Goal: Task Accomplishment & Management: Use online tool/utility

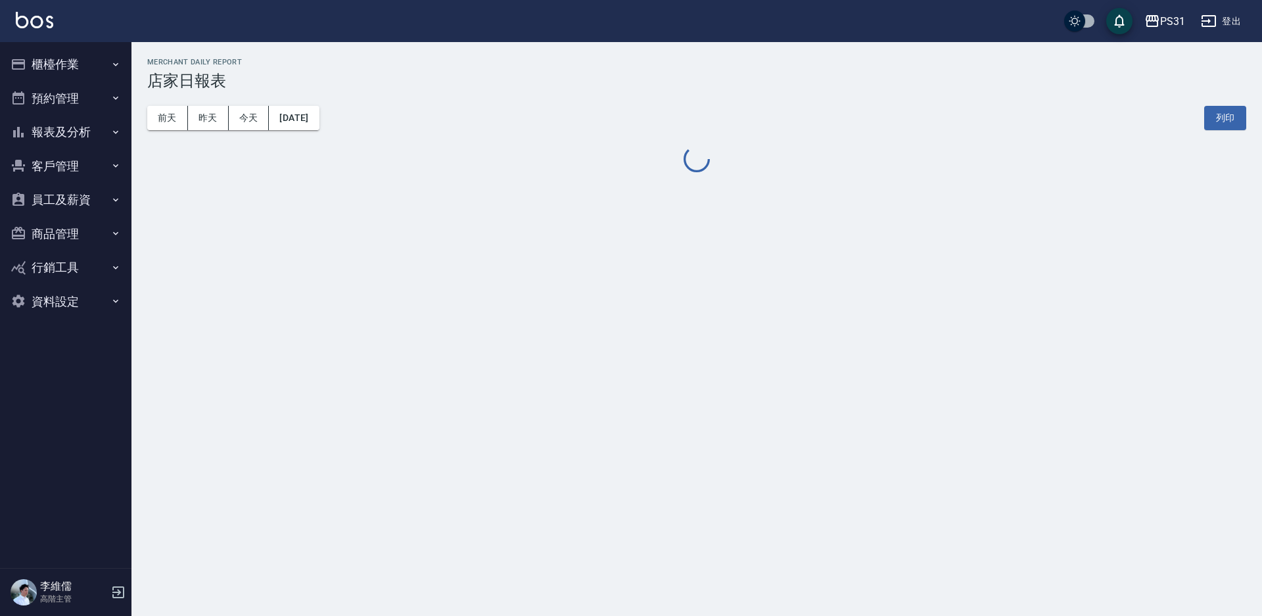
click at [47, 56] on button "櫃檯作業" at bounding box center [65, 64] width 121 height 34
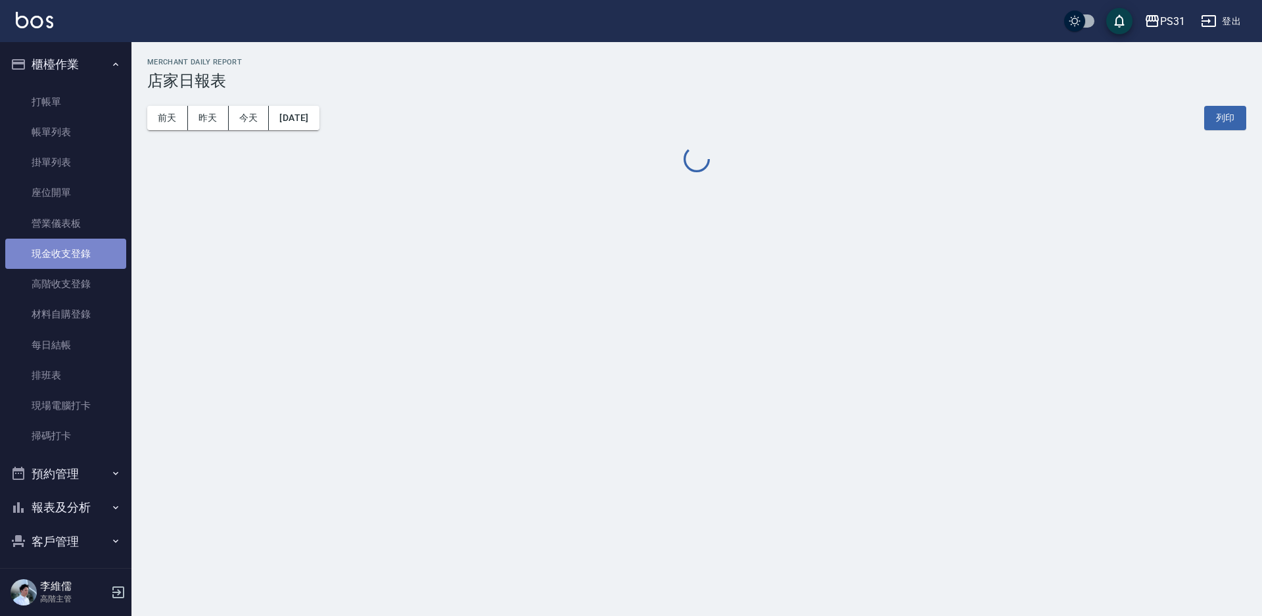
click at [78, 243] on link "現金收支登錄" at bounding box center [65, 254] width 121 height 30
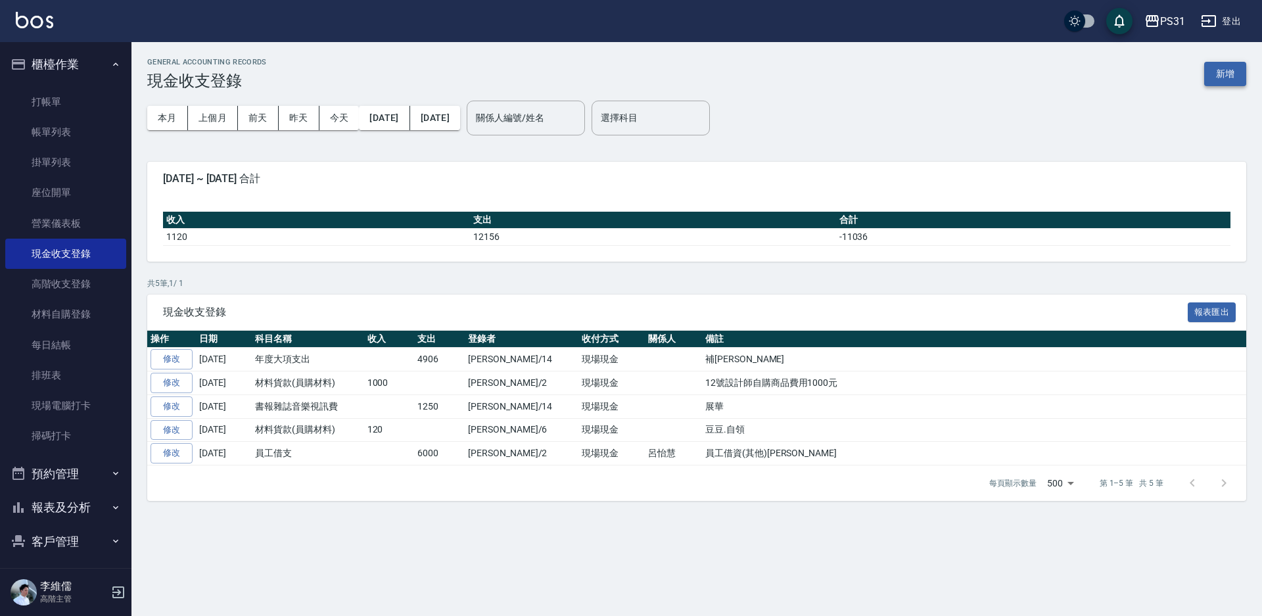
click at [1225, 78] on button "新增" at bounding box center [1225, 74] width 42 height 24
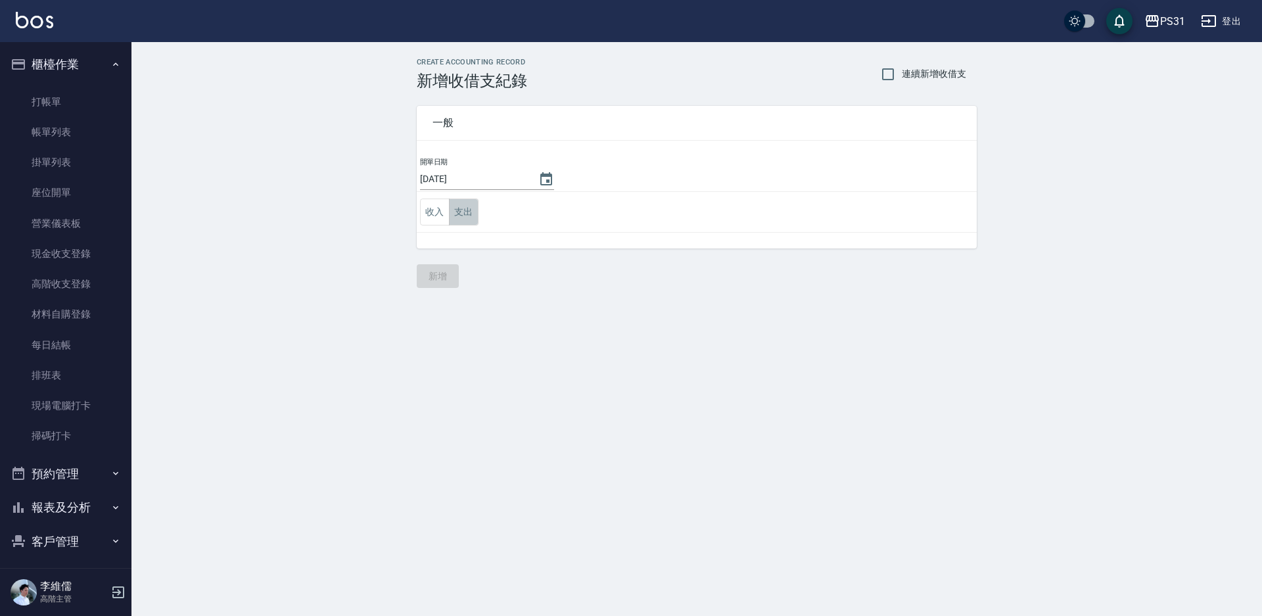
click at [466, 222] on button "支出" at bounding box center [464, 212] width 30 height 27
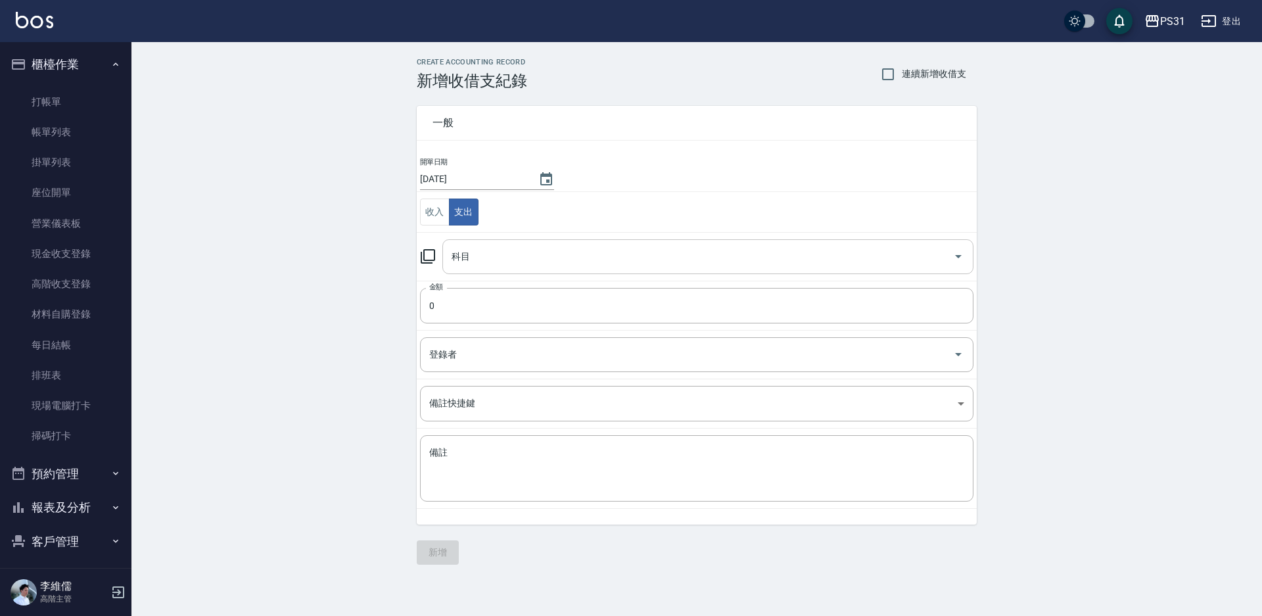
click at [470, 265] on input "科目" at bounding box center [698, 256] width 500 height 23
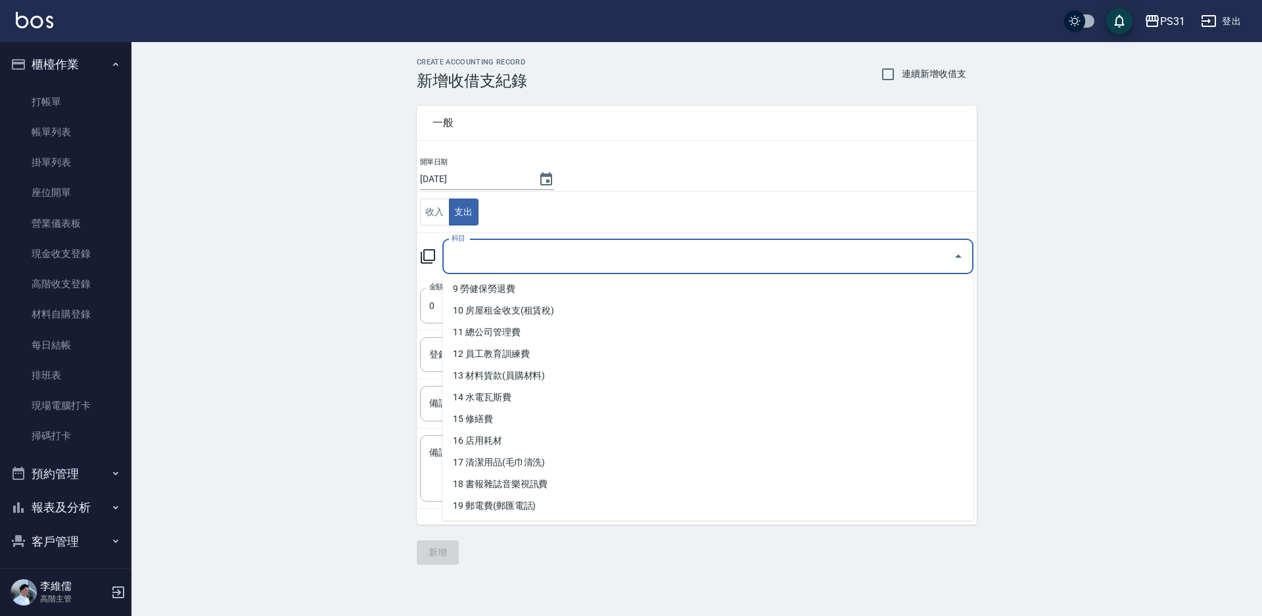
scroll to position [197, 0]
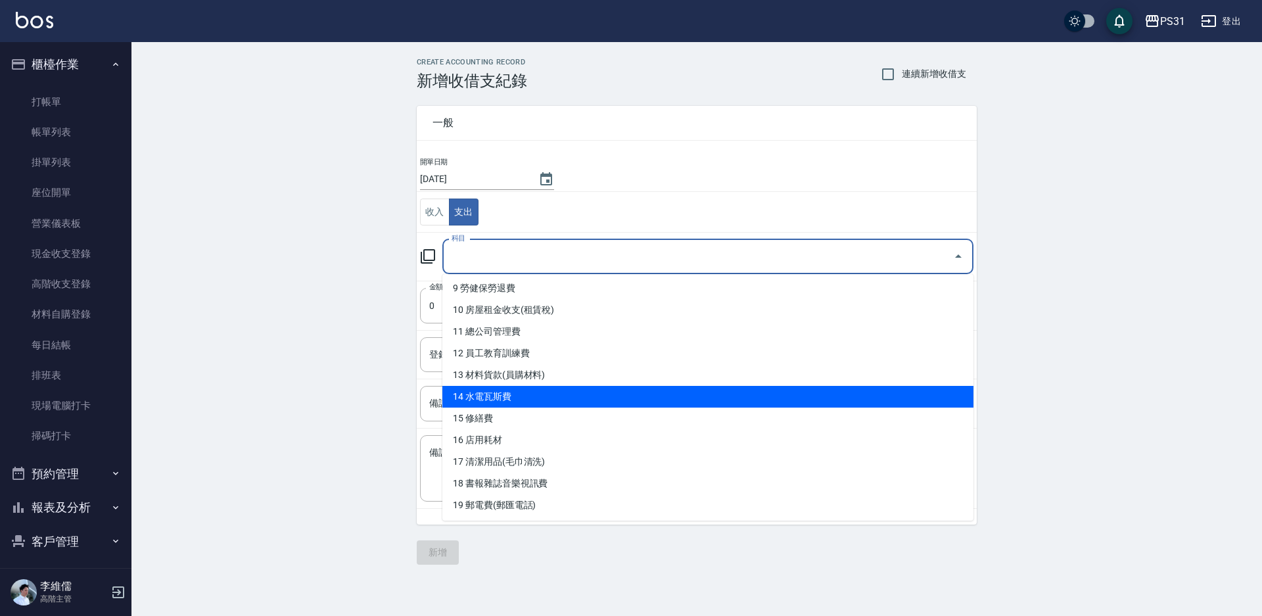
click at [575, 400] on li "14 水電瓦斯費" at bounding box center [707, 397] width 531 height 22
type input "14 水電瓦斯費"
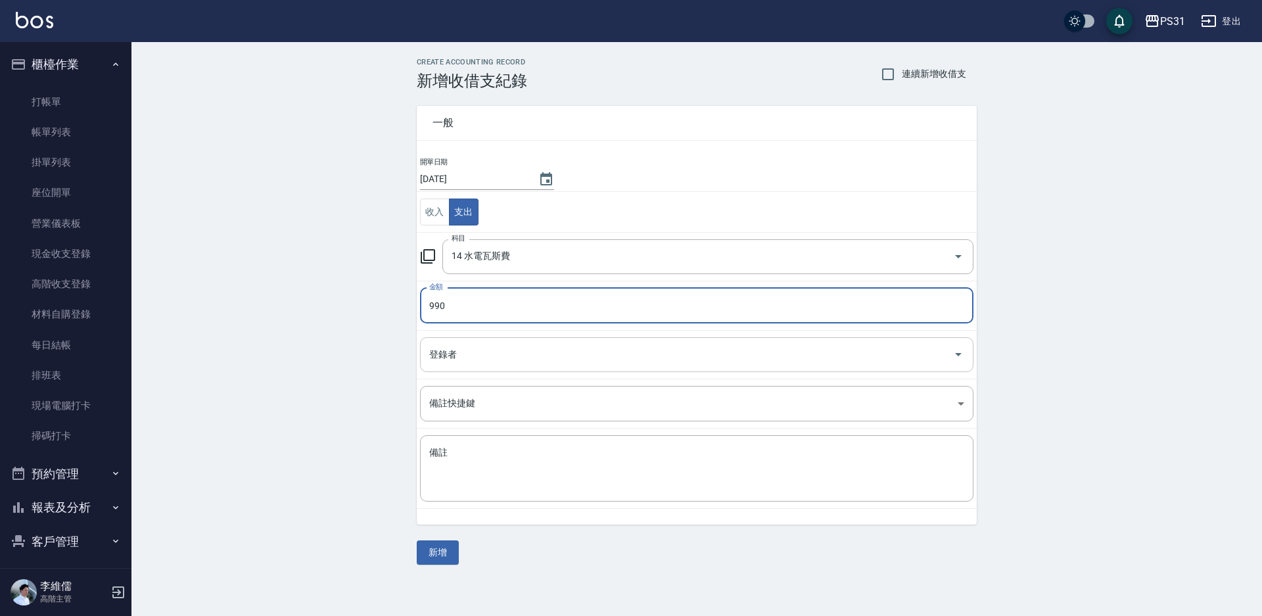
type input "990"
click at [567, 364] on input "登錄者" at bounding box center [687, 354] width 522 height 23
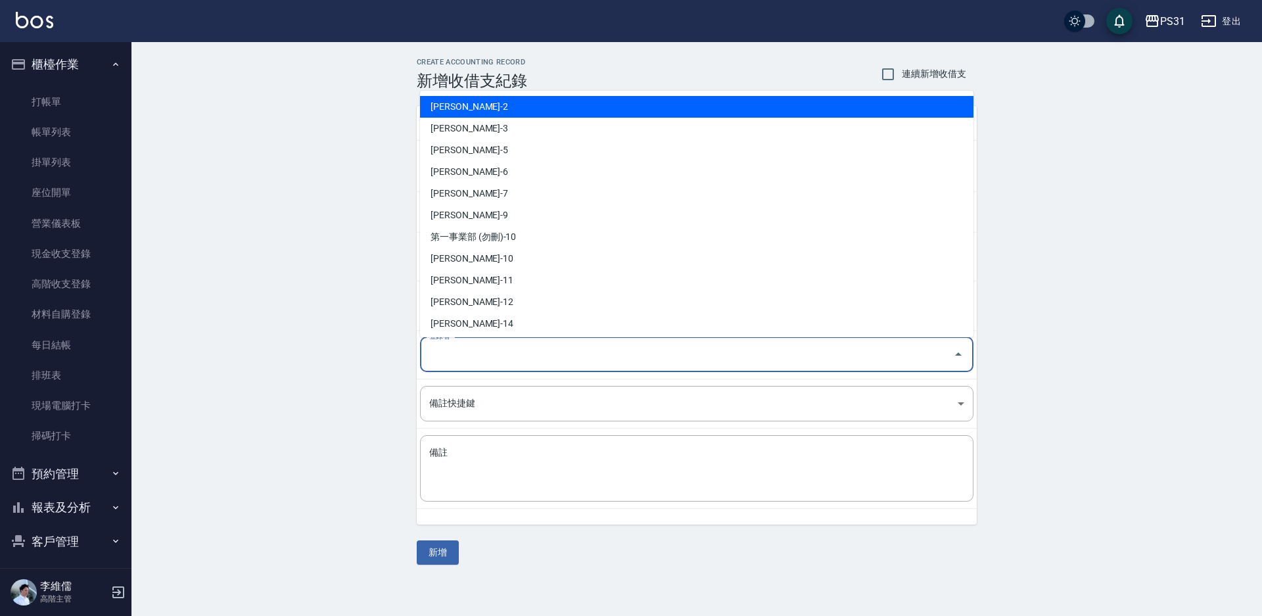
click at [475, 106] on li "[PERSON_NAME]-2" at bounding box center [696, 107] width 553 height 22
type input "[PERSON_NAME]-2"
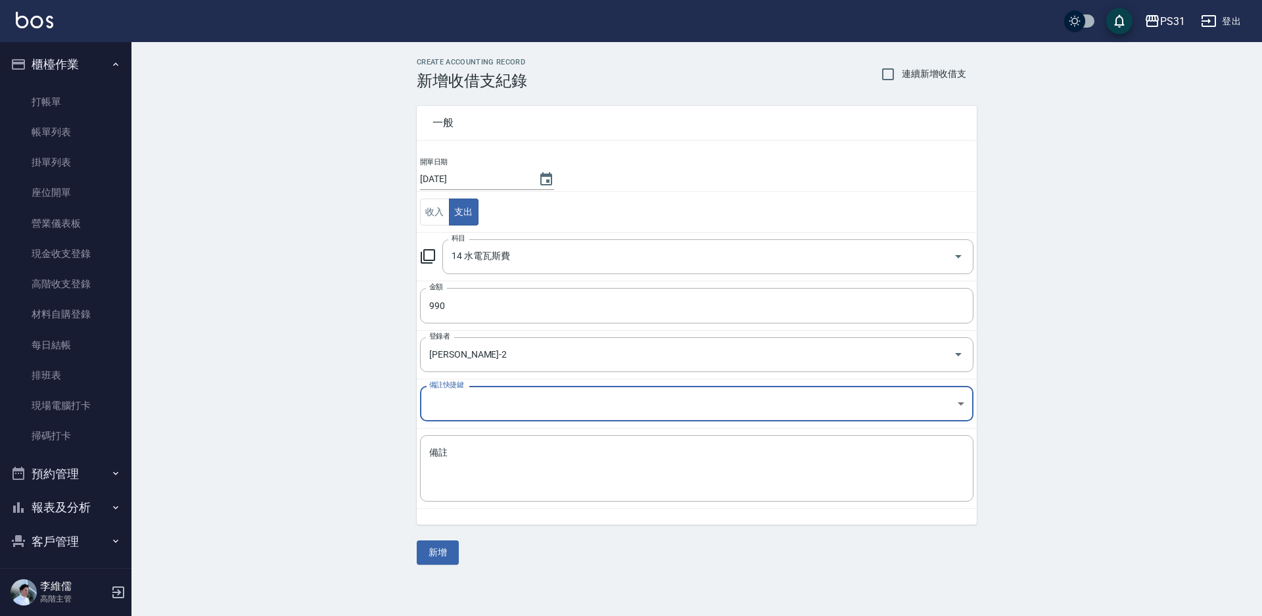
click at [518, 403] on body "PS31 登出 櫃檯作業 打帳單 帳單列表 掛單列表 座位開單 營業儀表板 現金收支登錄 高階收支登錄 材料自購登錄 每日結帳 排班表 現場電腦打卡 掃碼打卡…" at bounding box center [631, 308] width 1262 height 616
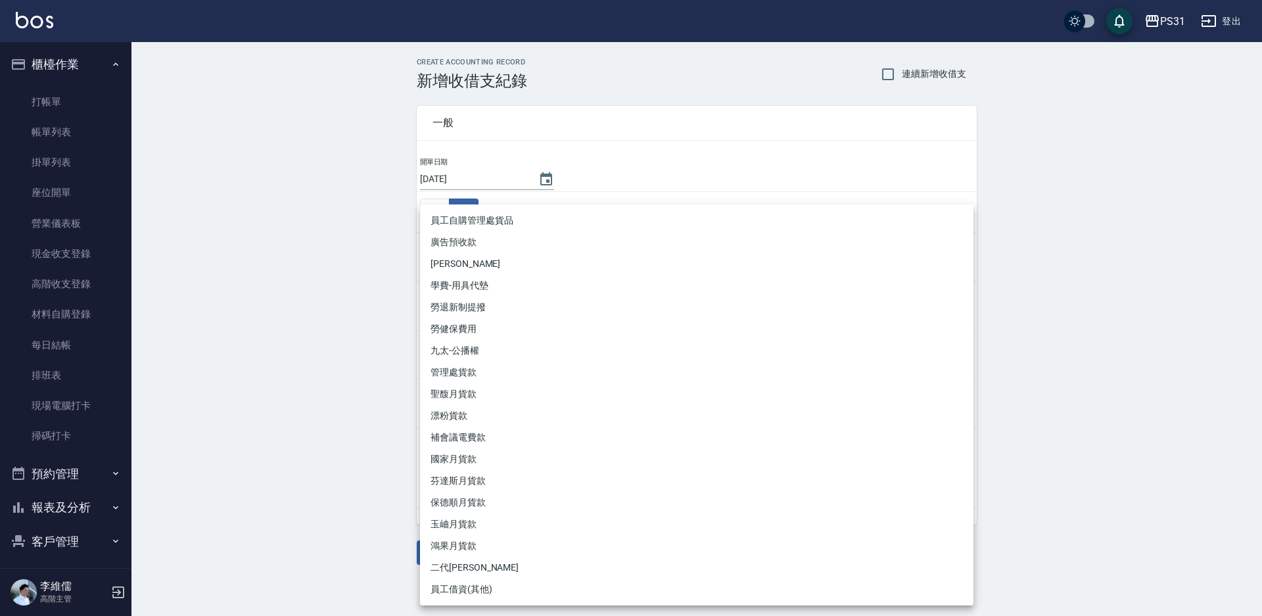
click at [223, 445] on div at bounding box center [631, 308] width 1262 height 616
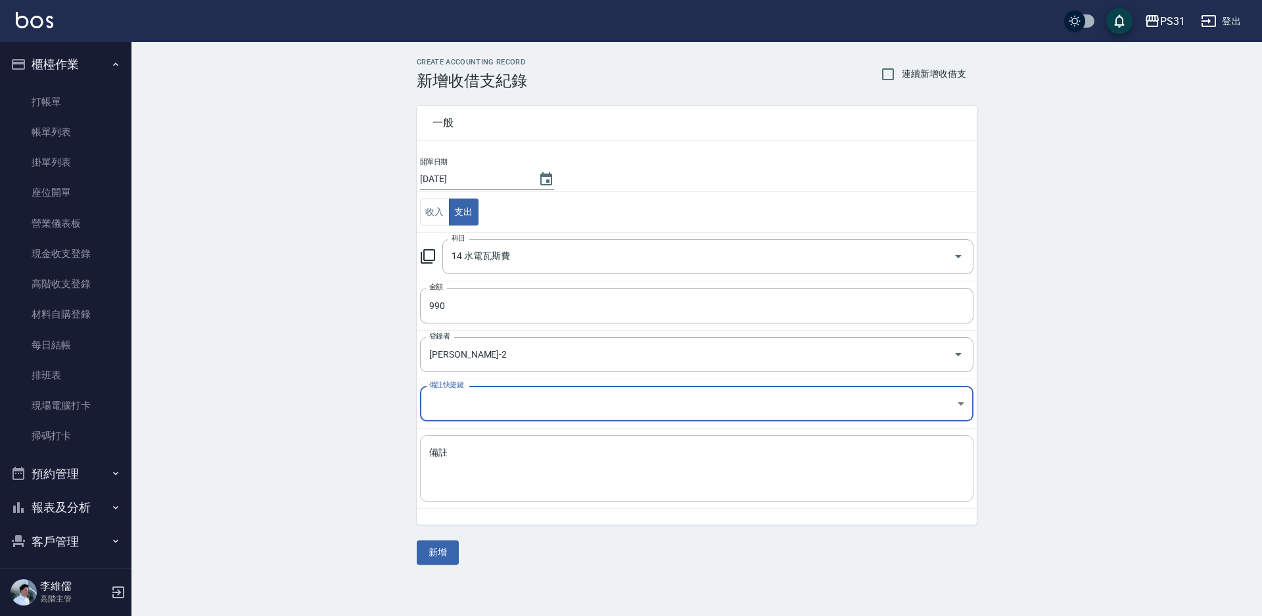
click at [446, 470] on textarea "備註" at bounding box center [696, 468] width 535 height 45
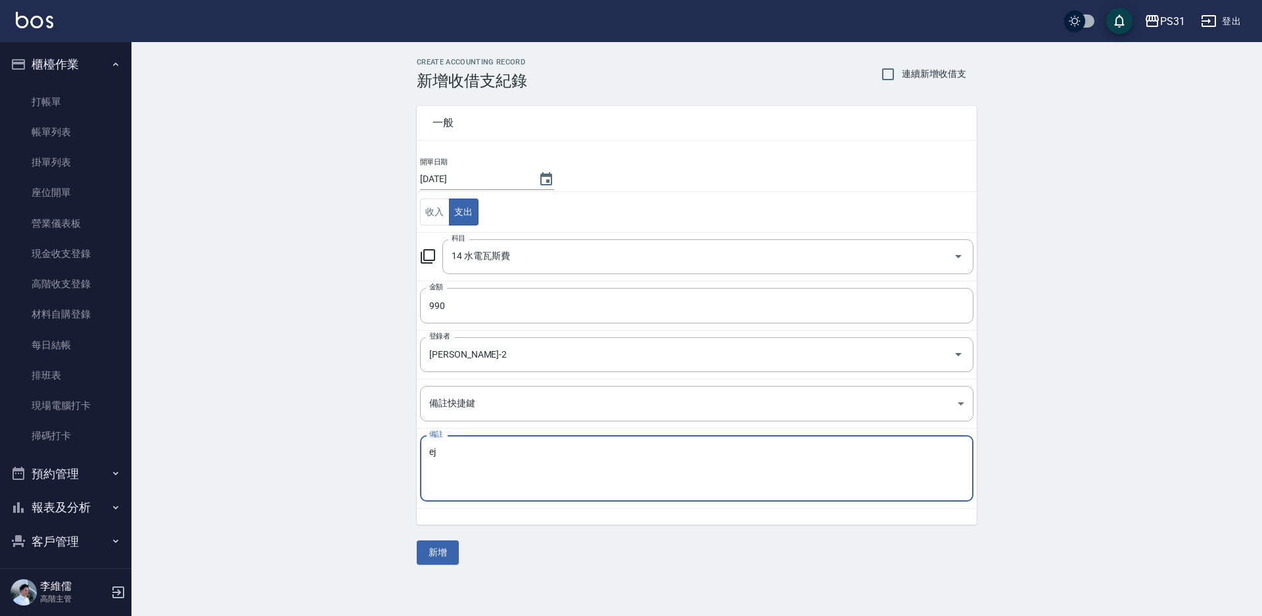
type textarea "e"
type textarea "公司電話費用990"
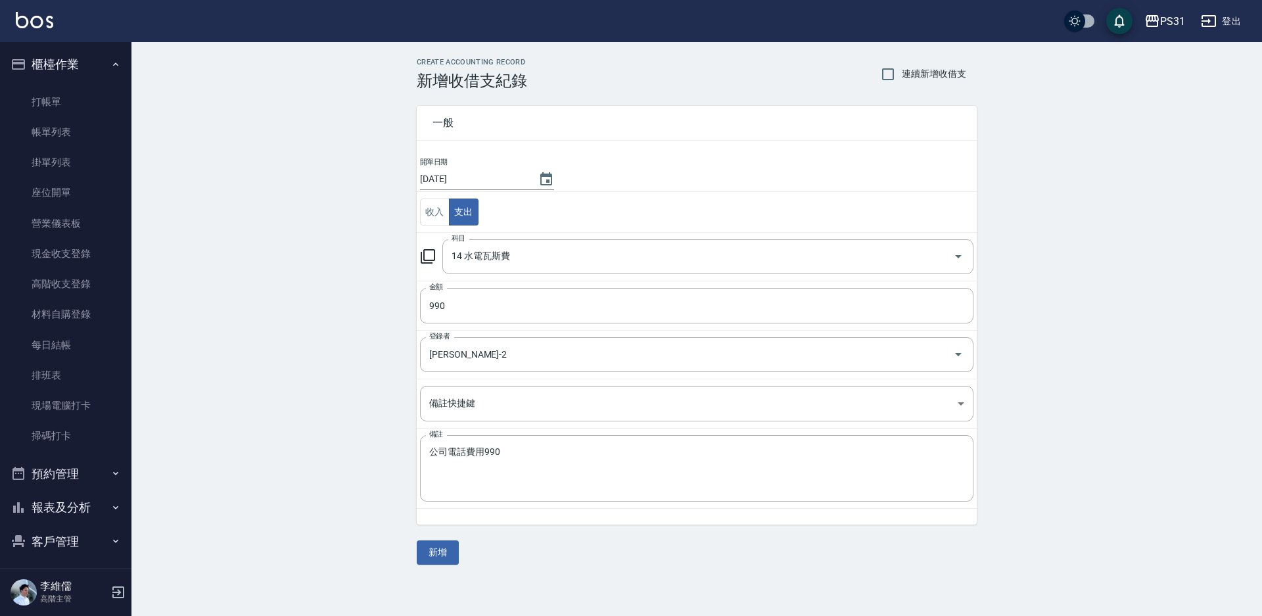
drag, startPoint x: 531, startPoint y: 565, endPoint x: 499, endPoint y: 588, distance: 39.2
click at [495, 609] on div "CREATE ACCOUNTING RECORD 新增收借支紀錄 連續新增收借支 一般 開單日期 [DATE] 收入 支出 科目 14 水電瓦斯費 科目 金額…" at bounding box center [631, 308] width 1262 height 616
click at [438, 567] on div "CREATE ACCOUNTING RECORD 新增收借支紀錄 連續新增收借支 一般 開單日期 [DATE] 收入 支出 科目 14 水電瓦斯費 科目 金額…" at bounding box center [696, 311] width 1131 height 538
click at [443, 557] on button "新增" at bounding box center [438, 552] width 42 height 24
